Goal: Answer question/provide support: Share knowledge or assist other users

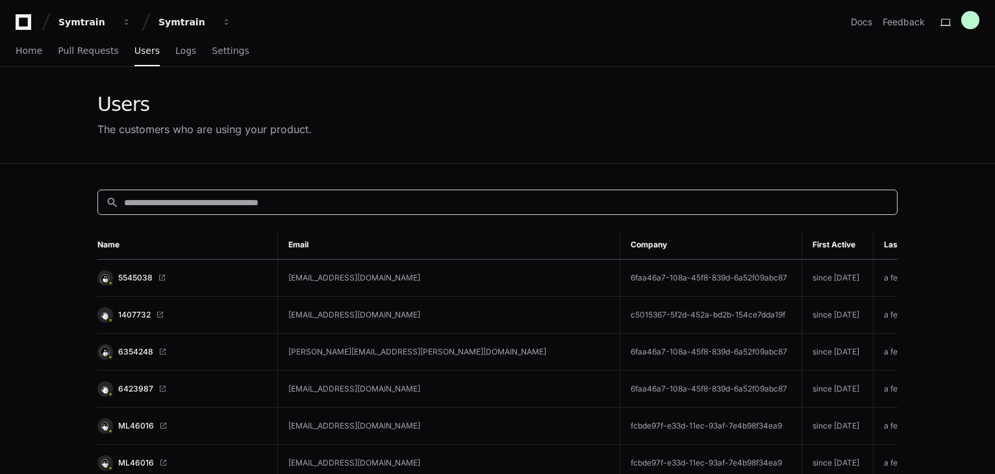
click at [151, 203] on input at bounding box center [506, 202] width 765 height 13
paste input "**********"
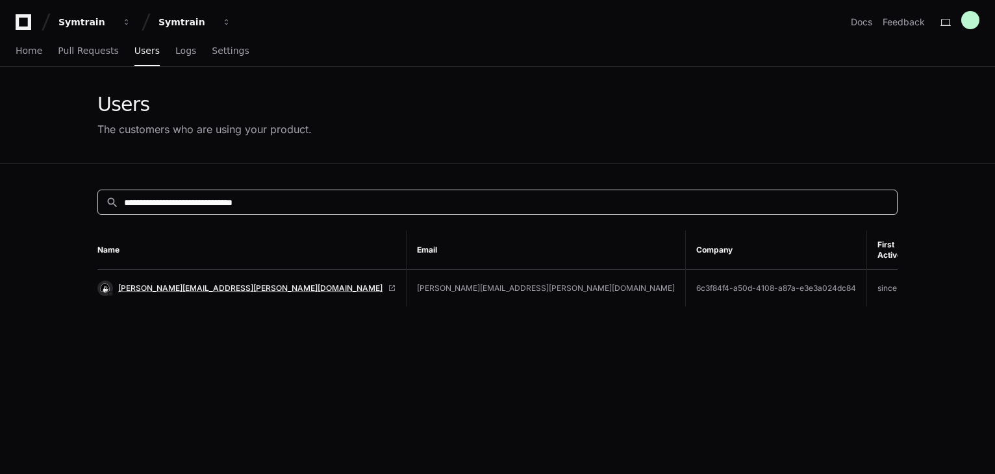
type input "**********"
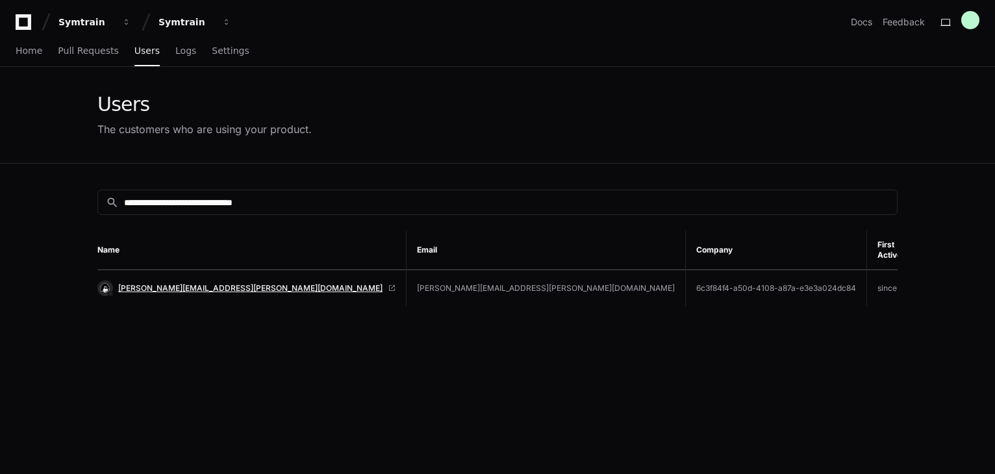
click at [169, 283] on span "[PERSON_NAME][EMAIL_ADDRESS][PERSON_NAME][DOMAIN_NAME]" at bounding box center [250, 288] width 264 height 10
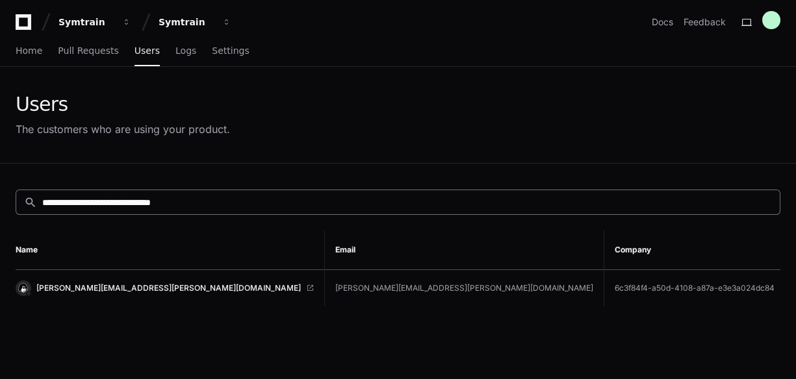
click at [240, 205] on input "**********" at bounding box center [406, 202] width 729 height 13
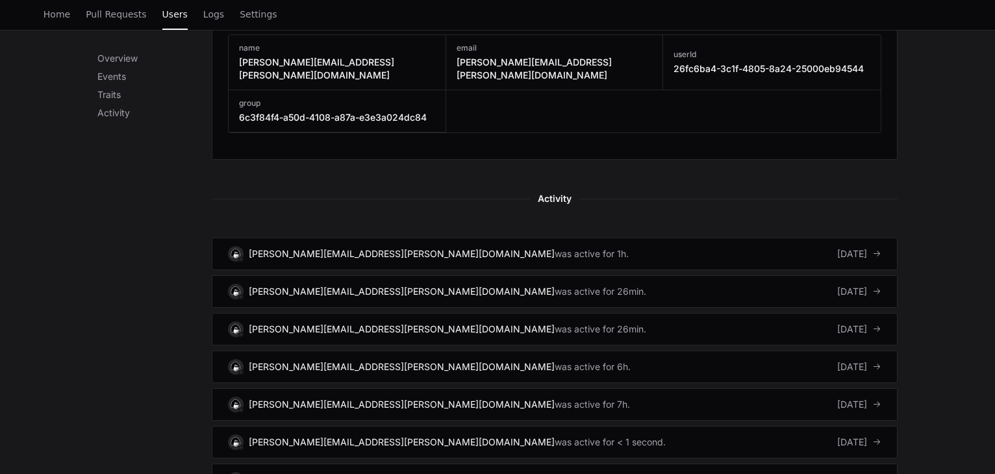
scroll to position [584, 0]
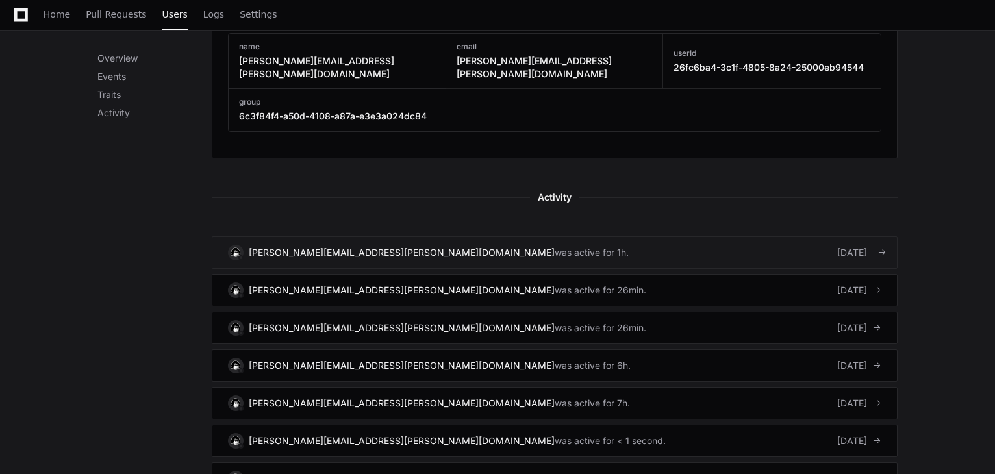
click at [566, 242] on link "[PERSON_NAME][EMAIL_ADDRESS][PERSON_NAME][DOMAIN_NAME] was active for 1h. [DATE]" at bounding box center [555, 252] width 686 height 32
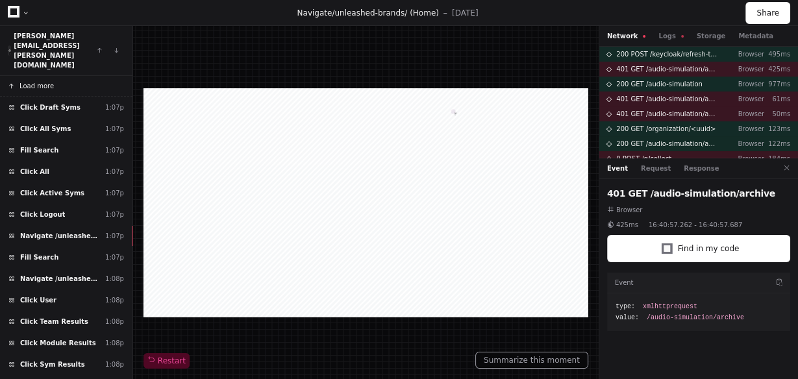
click at [42, 81] on span "Load more" at bounding box center [36, 86] width 34 height 10
click at [38, 81] on span "Load more" at bounding box center [36, 86] width 34 height 10
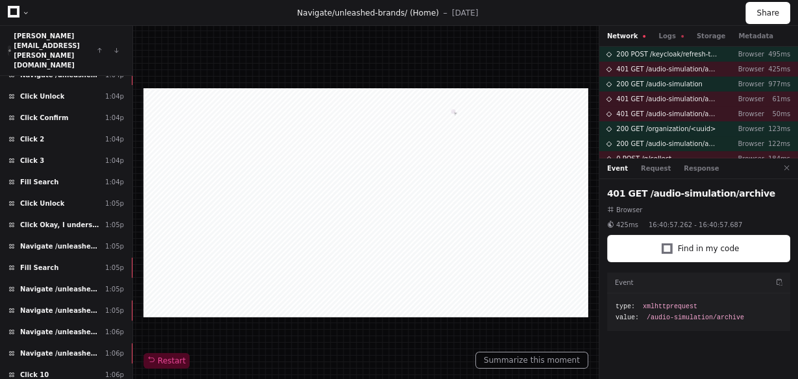
scroll to position [364, 0]
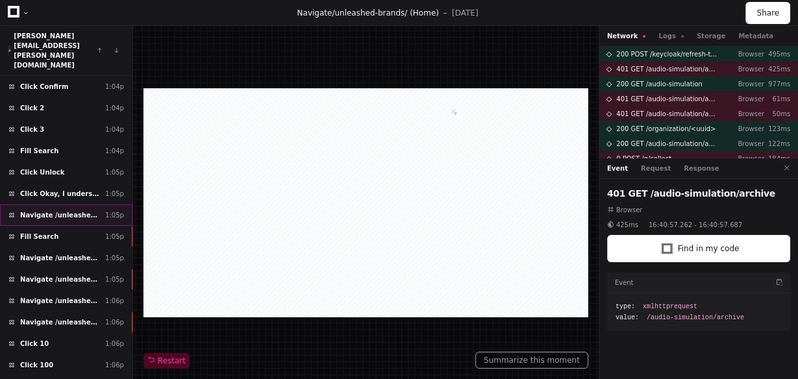
click at [71, 210] on span "Navigate /unleashed-brands/" at bounding box center [60, 215] width 80 height 10
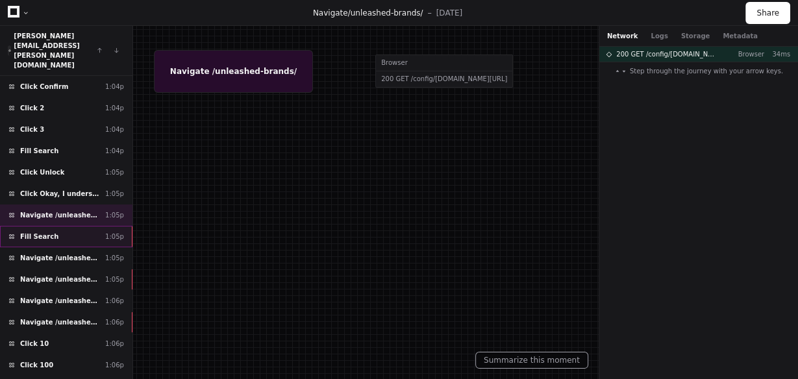
click at [69, 226] on div "Fill Search 1:05p" at bounding box center [66, 236] width 132 height 21
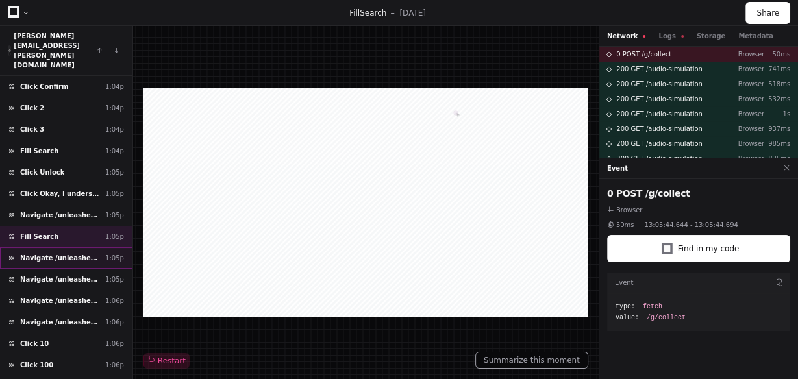
click at [73, 247] on div "Navigate /unleashed-brands/sym (Syms) 1:05p" at bounding box center [66, 257] width 132 height 21
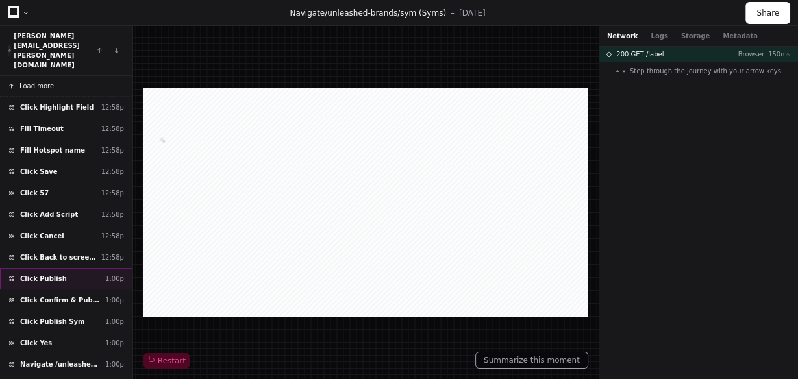
click at [73, 268] on div "Click Publish 1:00p" at bounding box center [66, 278] width 132 height 21
click at [78, 253] on span "Click Back to screens" at bounding box center [58, 258] width 76 height 10
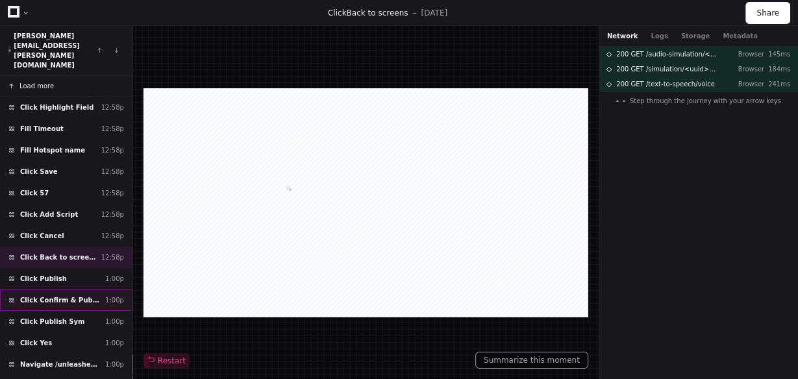
click at [73, 295] on span "Click Confirm & Publish" at bounding box center [60, 300] width 80 height 10
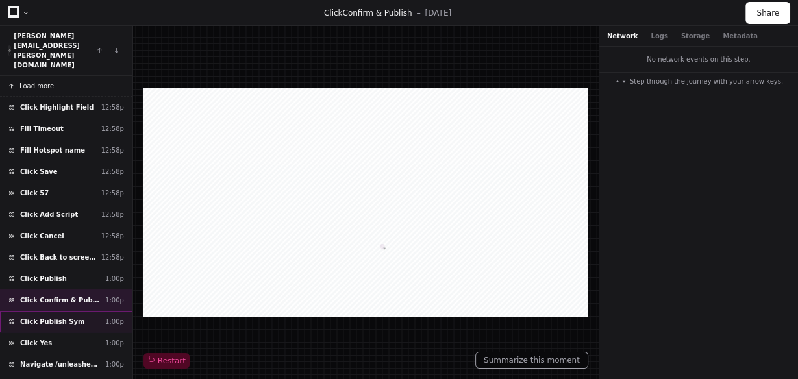
click at [71, 317] on span "Click Publish Sym" at bounding box center [52, 322] width 64 height 10
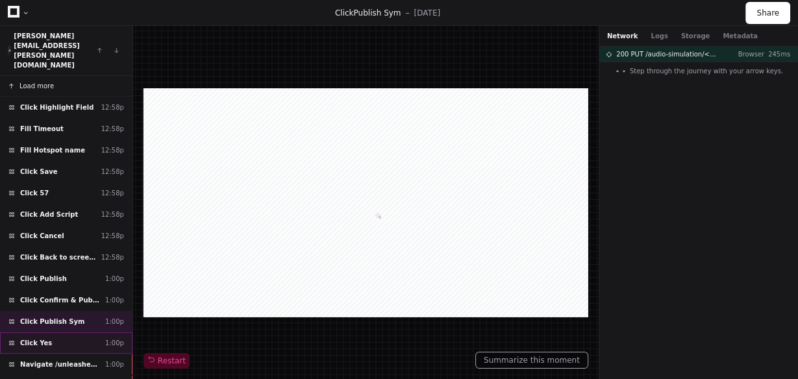
click at [71, 333] on div "Click Yes 1:00p" at bounding box center [66, 343] width 132 height 21
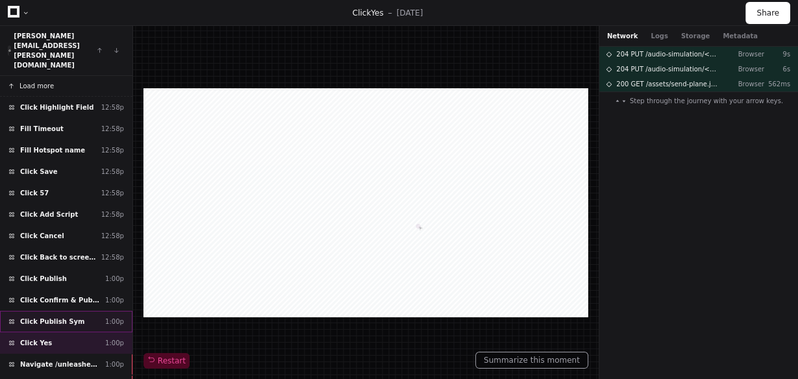
click at [89, 311] on div "Click Publish Sym 1:00p" at bounding box center [66, 321] width 132 height 21
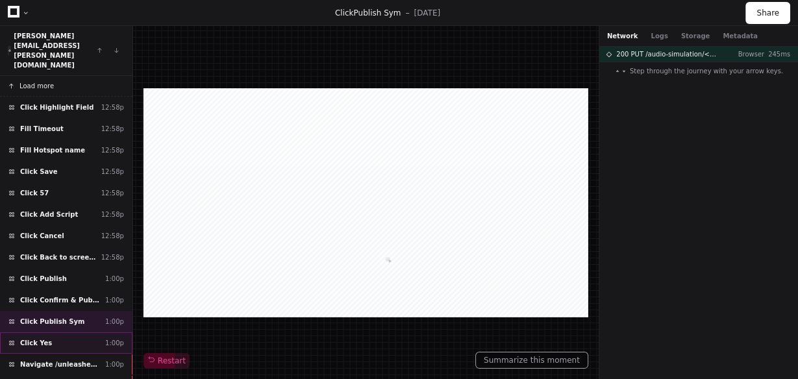
click at [75, 333] on div "Click Yes 1:00p" at bounding box center [66, 343] width 132 height 21
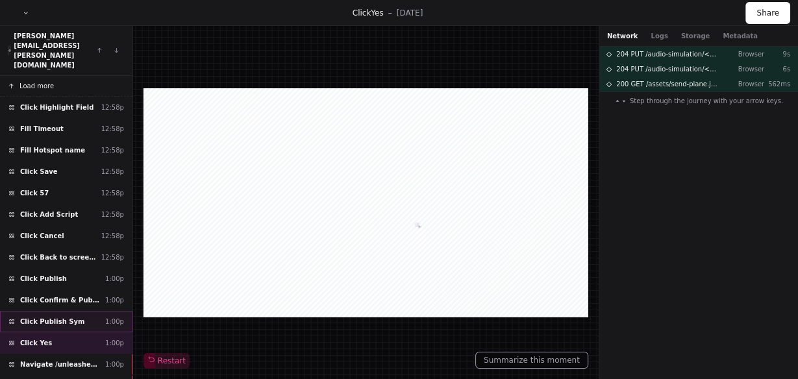
scroll to position [52, 0]
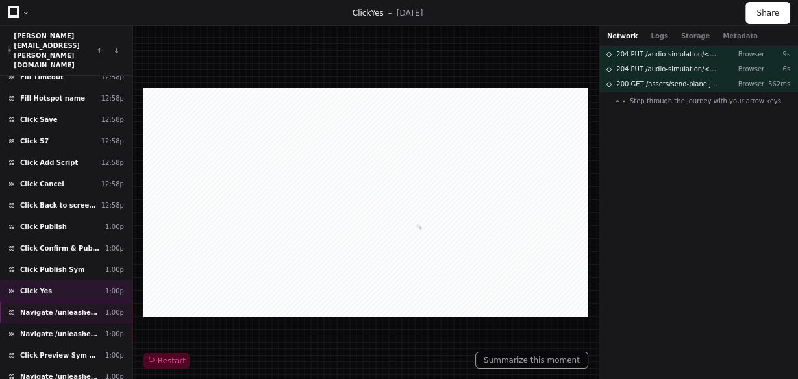
click at [77, 308] on span "Navigate /unleashed-brands/" at bounding box center [60, 313] width 80 height 10
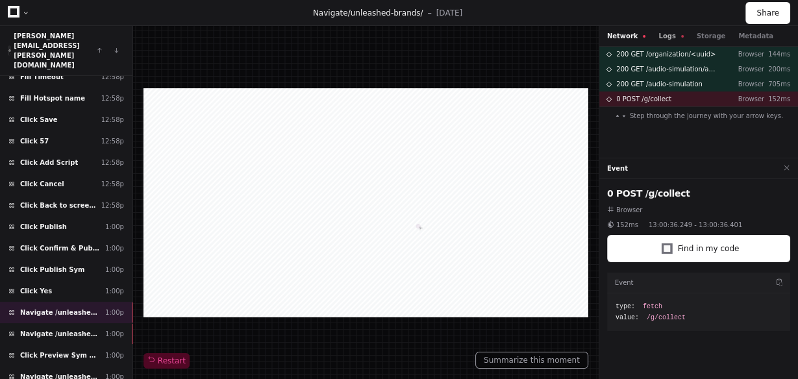
click at [681, 37] on span at bounding box center [682, 36] width 3 height 3
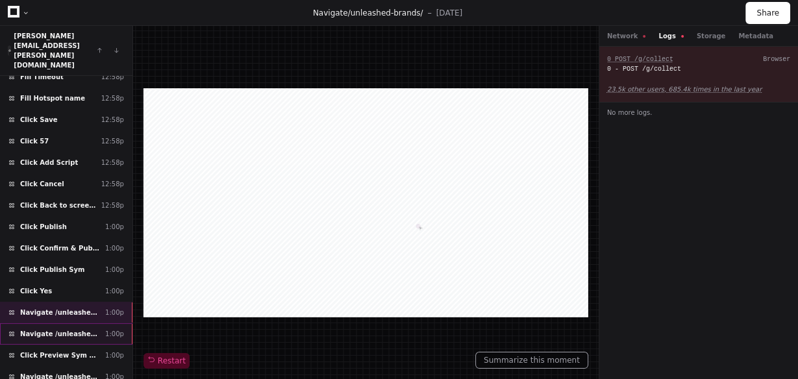
click at [83, 329] on span "Navigate /unleashed-brands/" at bounding box center [60, 334] width 80 height 10
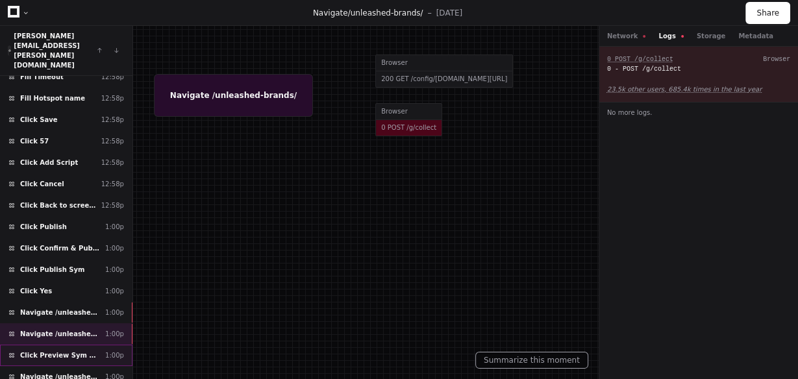
click at [71, 345] on div "Click Preview Sym Practice 1:00p" at bounding box center [66, 355] width 132 height 21
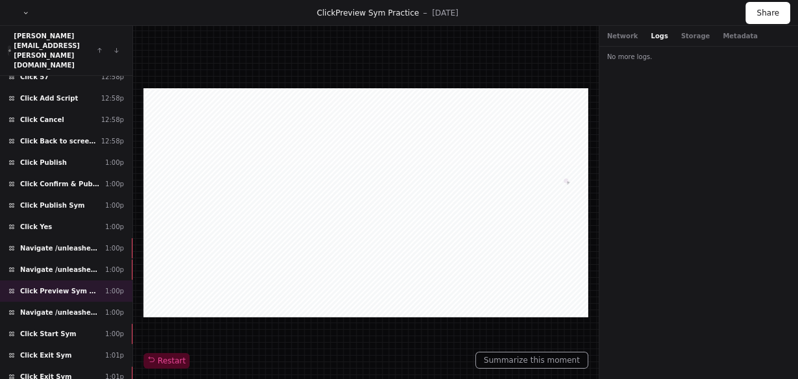
scroll to position [156, 0]
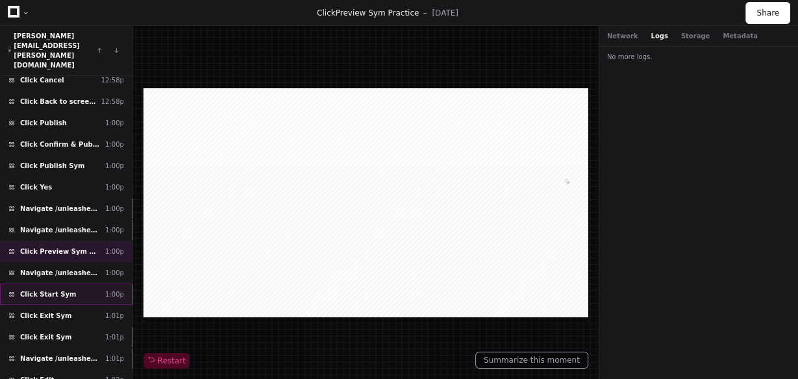
click at [79, 284] on div "Click Start Sym 1:00p" at bounding box center [66, 294] width 132 height 21
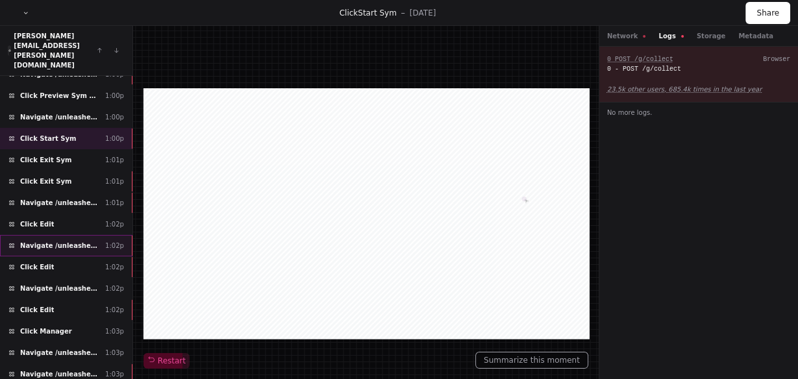
scroll to position [364, 0]
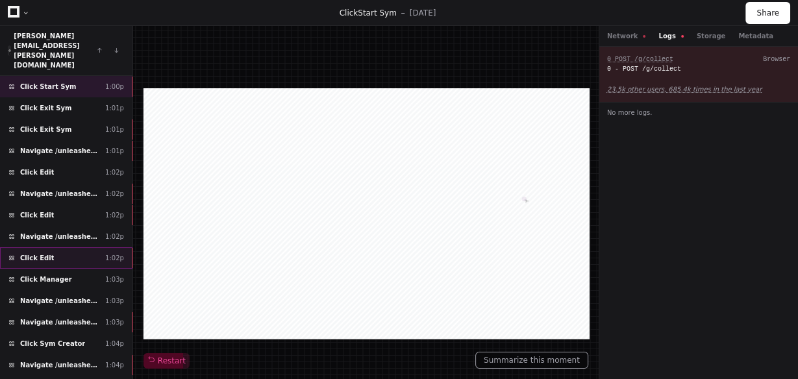
click at [63, 247] on div "Click Edit 1:02p" at bounding box center [66, 257] width 132 height 21
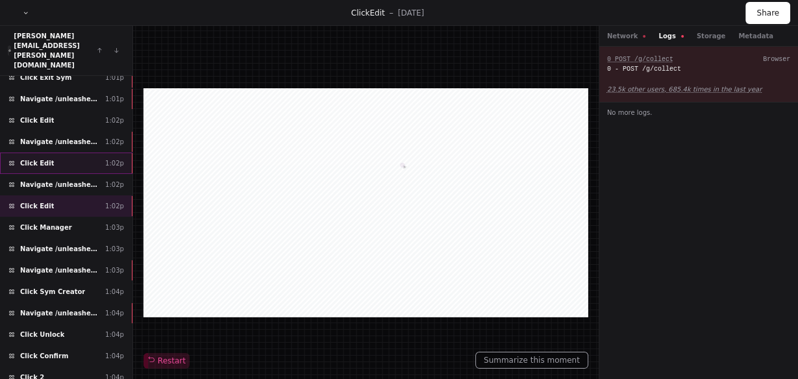
scroll to position [468, 0]
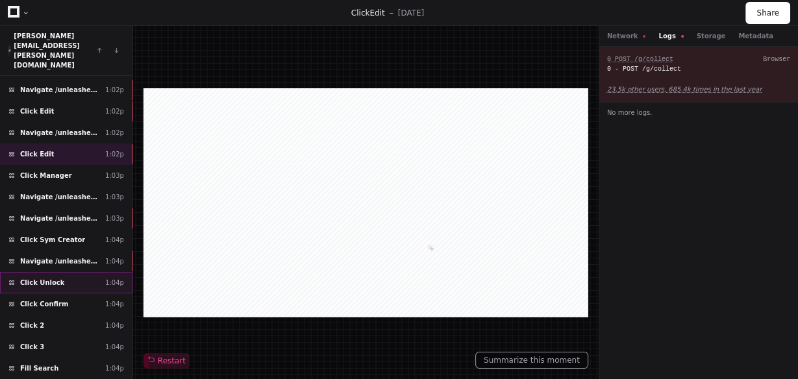
click at [59, 272] on div "Click Unlock 1:04p" at bounding box center [66, 282] width 132 height 21
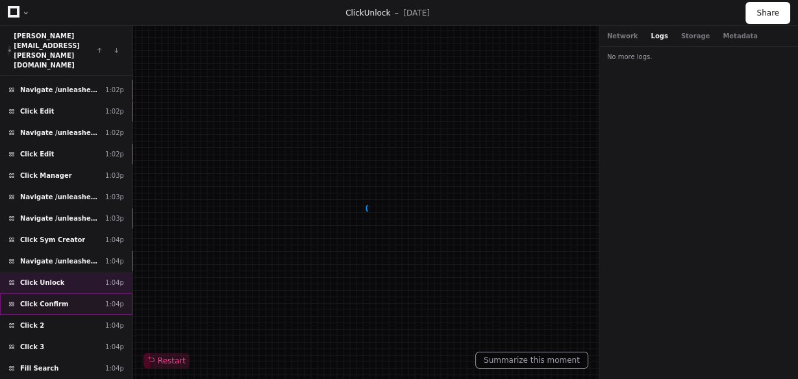
click at [62, 294] on div "Click Confirm 1:04p" at bounding box center [66, 304] width 132 height 21
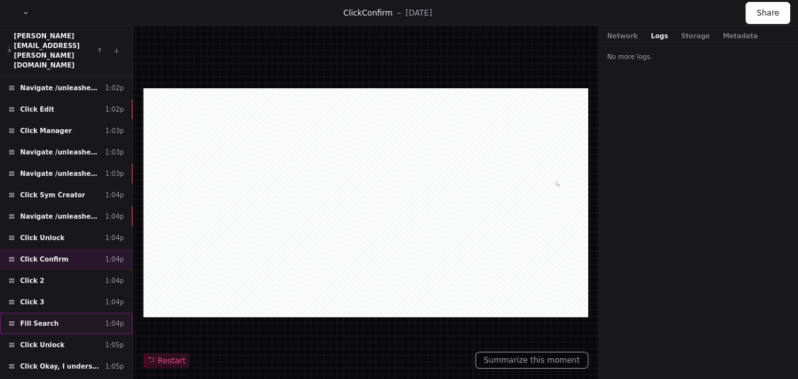
scroll to position [520, 0]
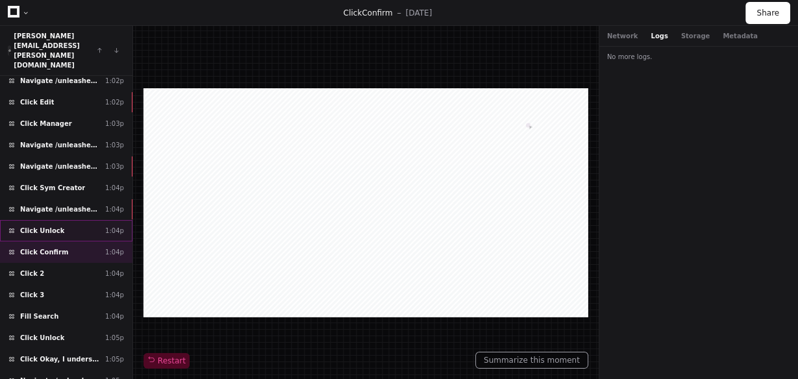
click at [69, 220] on div "Click Unlock 1:04p" at bounding box center [66, 230] width 132 height 21
click at [62, 242] on div "Click Confirm 1:04p" at bounding box center [66, 252] width 132 height 21
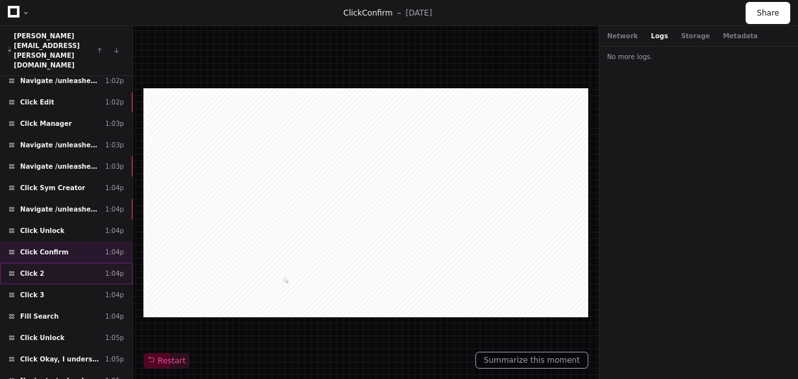
click at [84, 263] on div "Click 2 1:04p" at bounding box center [66, 273] width 132 height 21
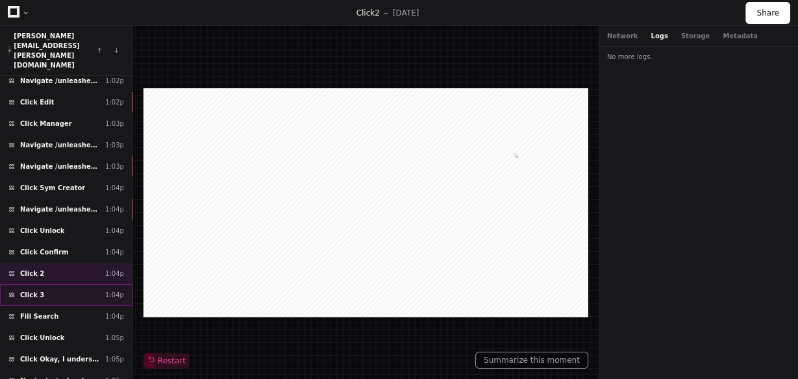
click at [71, 284] on div "Click 3 1:04p" at bounding box center [66, 294] width 132 height 21
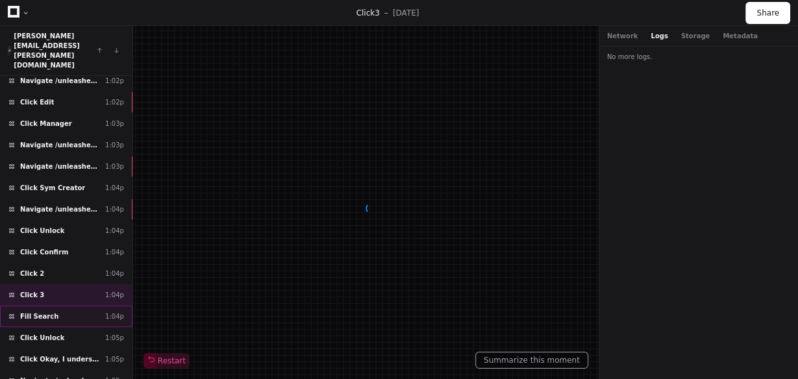
click at [61, 306] on div "Fill Search 1:04p" at bounding box center [66, 316] width 132 height 21
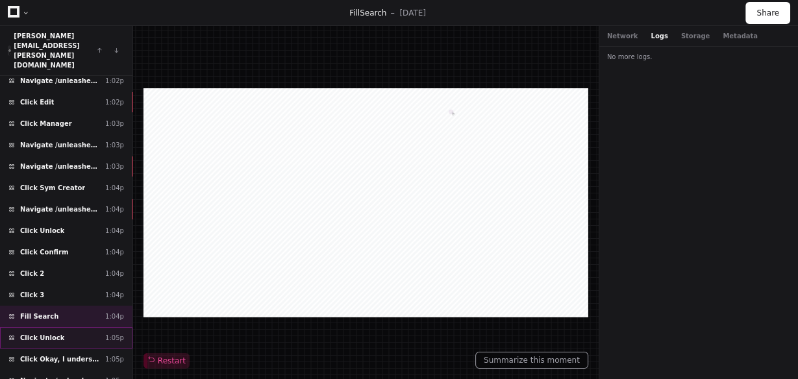
click at [66, 327] on div "Click Unlock 1:05p" at bounding box center [66, 337] width 132 height 21
